Goal: Information Seeking & Learning: Find contact information

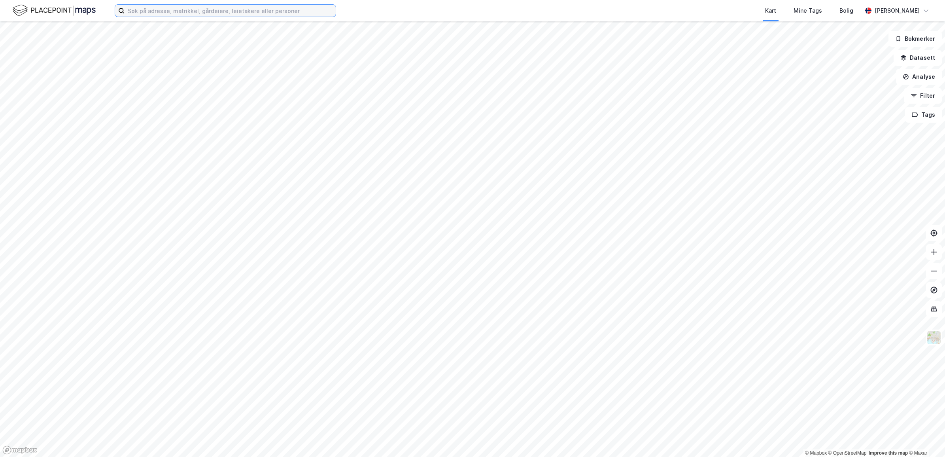
click at [281, 10] on input at bounding box center [230, 11] width 211 height 12
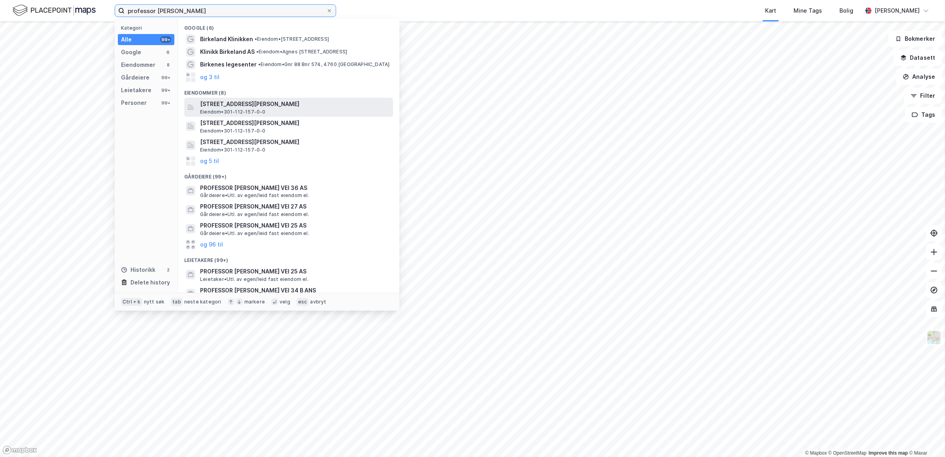
type input "professor [PERSON_NAME]"
click at [280, 102] on span "[STREET_ADDRESS][PERSON_NAME]" at bounding box center [295, 103] width 190 height 9
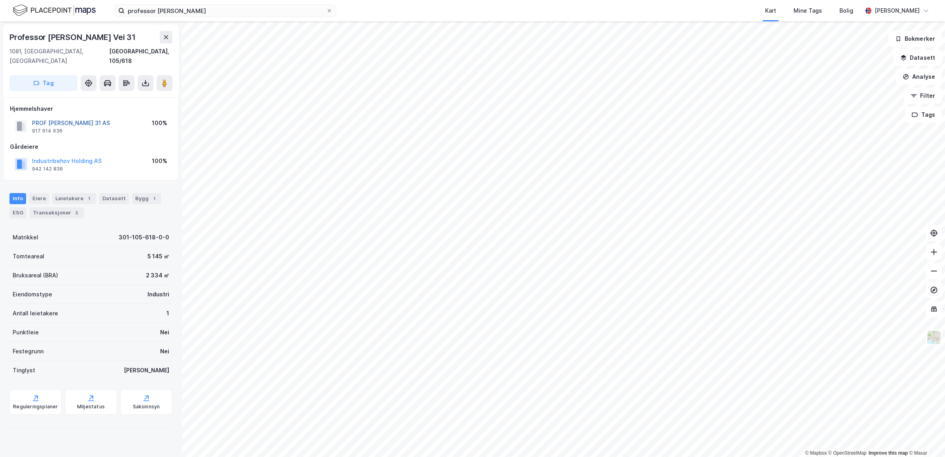
click at [0, 0] on button "PROF [PERSON_NAME] 31 AS" at bounding box center [0, 0] width 0 height 0
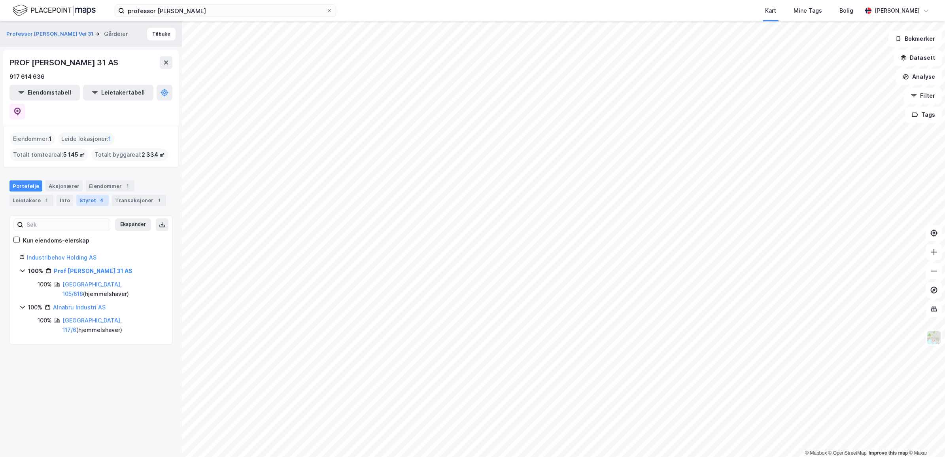
click at [90, 194] on div "Styret 4" at bounding box center [92, 199] width 32 height 11
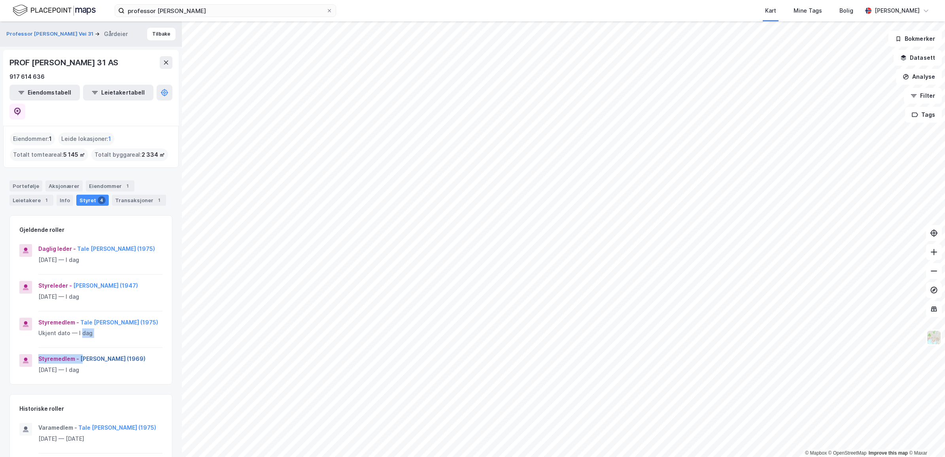
drag, startPoint x: 80, startPoint y: 328, endPoint x: 84, endPoint y: 338, distance: 10.9
click at [84, 338] on div "Daglig leder - [PERSON_NAME] (1975) [DATE] — I dag Styreleder - [PERSON_NAME] (…" at bounding box center [91, 314] width 162 height 140
drag, startPoint x: 84, startPoint y: 338, endPoint x: 115, endPoint y: 357, distance: 36.7
click at [115, 357] on div "Styremedlem - [PERSON_NAME] (1969) [DATE] — I dag" at bounding box center [100, 369] width 124 height 30
drag, startPoint x: 113, startPoint y: 346, endPoint x: 107, endPoint y: 341, distance: 7.9
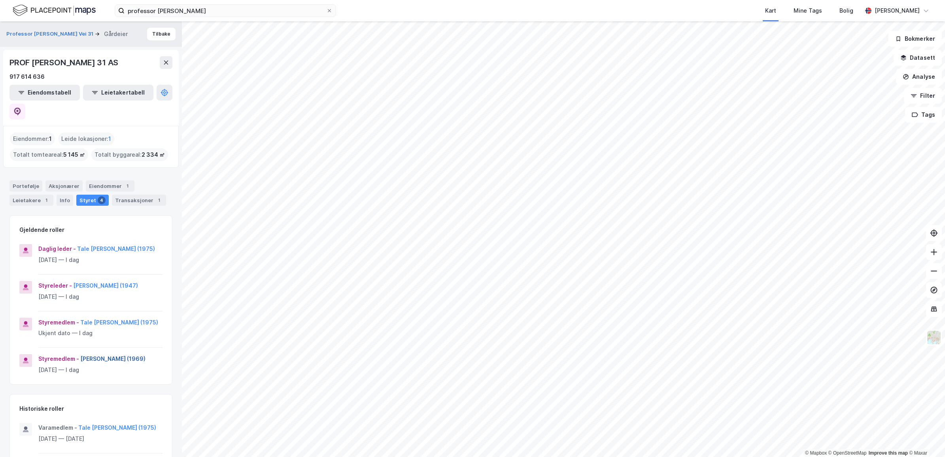
click at [107, 354] on div "Styremedlem - [PERSON_NAME] (1969) [DATE] — I dag" at bounding box center [100, 369] width 124 height 30
drag, startPoint x: 107, startPoint y: 341, endPoint x: 87, endPoint y: 325, distance: 26.1
click at [87, 325] on div "Styremedlem - [PERSON_NAME] (1975) Ukjent dato — I dag" at bounding box center [100, 332] width 124 height 30
drag, startPoint x: 81, startPoint y: 335, endPoint x: 118, endPoint y: 342, distance: 37.4
click at [118, 354] on div "Styremedlem - [PERSON_NAME] (1969)" at bounding box center [100, 358] width 124 height 9
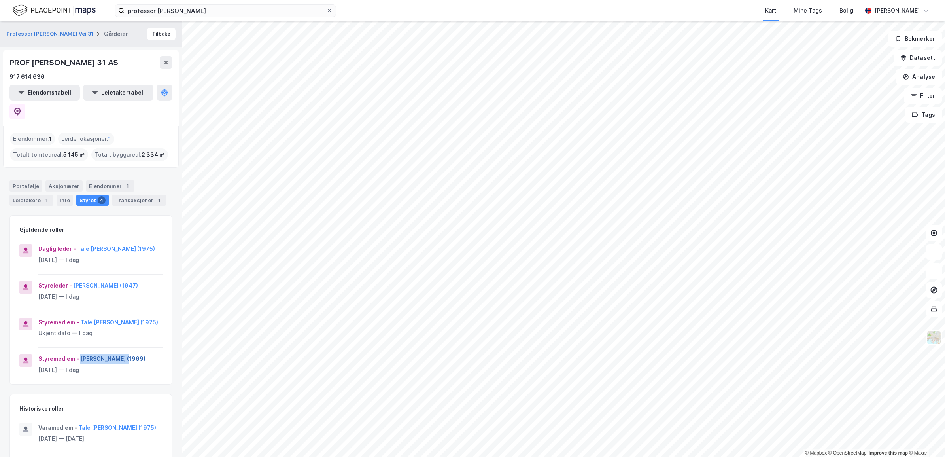
drag, startPoint x: 118, startPoint y: 342, endPoint x: 114, endPoint y: 341, distance: 4.1
copy button "[PERSON_NAME]"
drag, startPoint x: 75, startPoint y: 226, endPoint x: 111, endPoint y: 232, distance: 36.0
click at [111, 244] on div "Daglig leder - [PERSON_NAME] (1975)" at bounding box center [100, 248] width 124 height 9
drag, startPoint x: 111, startPoint y: 232, endPoint x: 106, endPoint y: 232, distance: 5.2
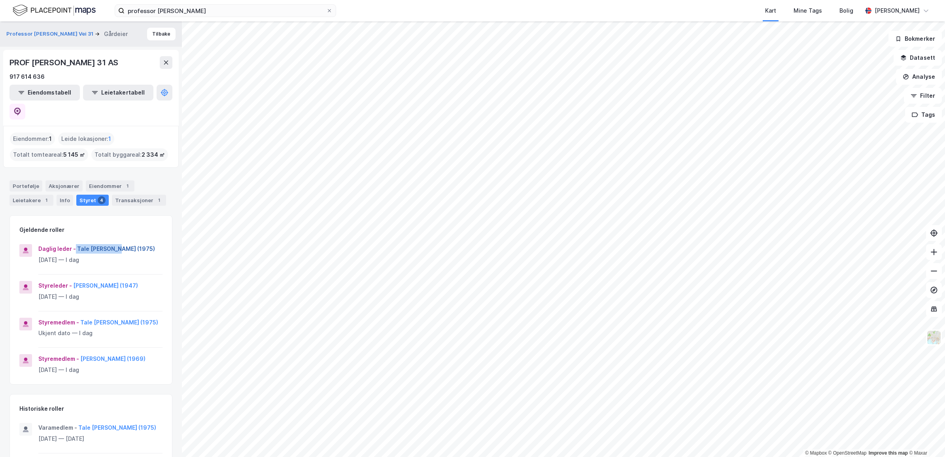
copy div "Tale [PERSON_NAME]"
drag, startPoint x: 116, startPoint y: 60, endPoint x: 7, endPoint y: 57, distance: 108.7
click at [7, 57] on div "PROF [PERSON_NAME] 31 AS 917 614 636 Eiendomstabell Leietakertabell" at bounding box center [91, 88] width 176 height 76
click at [182, 14] on input "professor [PERSON_NAME]" at bounding box center [226, 11] width 202 height 12
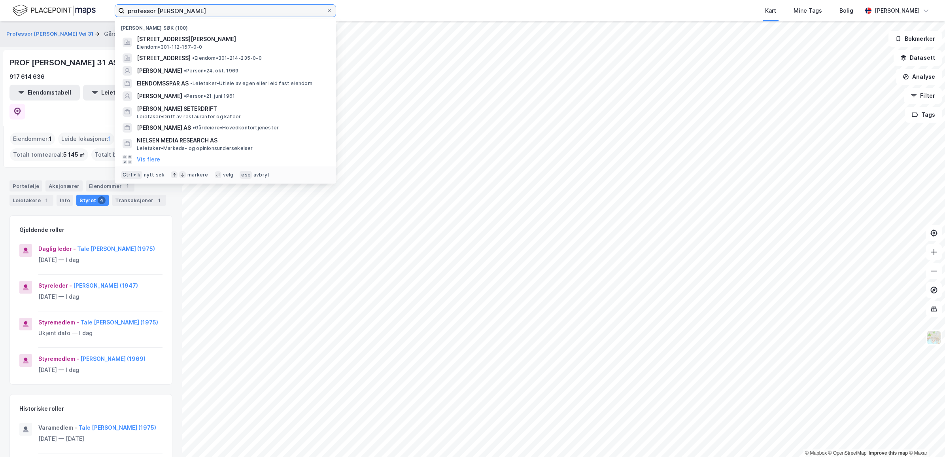
drag, startPoint x: 184, startPoint y: 10, endPoint x: 99, endPoint y: -2, distance: 86.2
click at [99, 0] on html "professor [PERSON_NAME] søk (100) [STREET_ADDRESS][PERSON_NAME], [GEOGRAPHIC_DA…" at bounding box center [472, 228] width 945 height 457
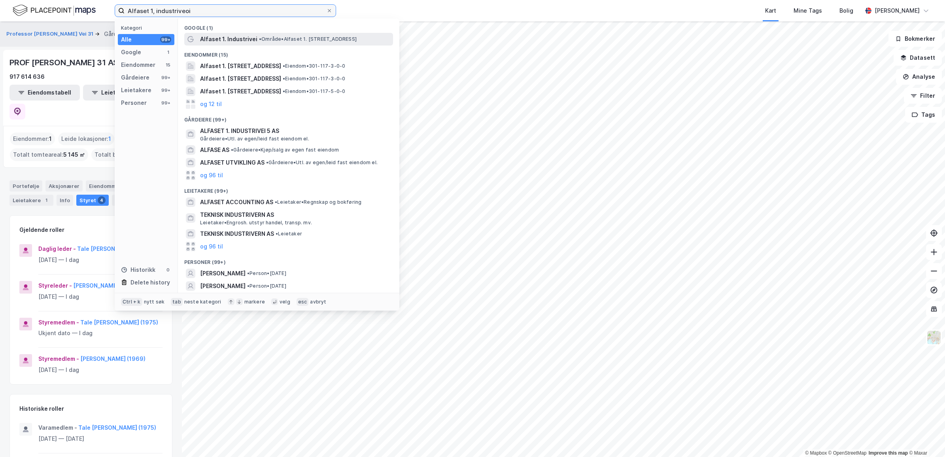
type input "Alfaset 1, industriveoi"
click at [233, 38] on span "Alfaset 1. Industrivei" at bounding box center [228, 38] width 57 height 9
